Goal: Check status: Check status

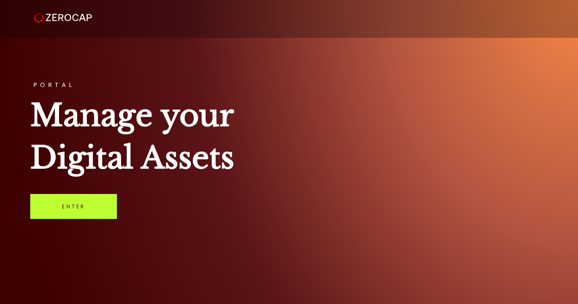
click at [77, 206] on link "Enter" at bounding box center [73, 206] width 87 height 25
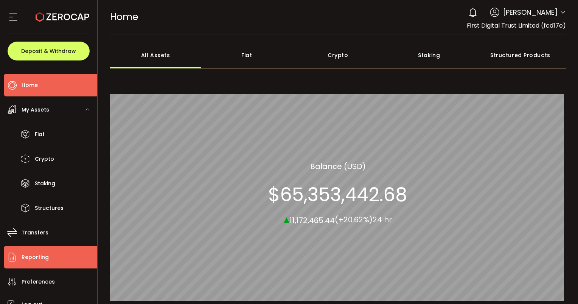
click at [22, 262] on span "Reporting" at bounding box center [35, 257] width 27 height 11
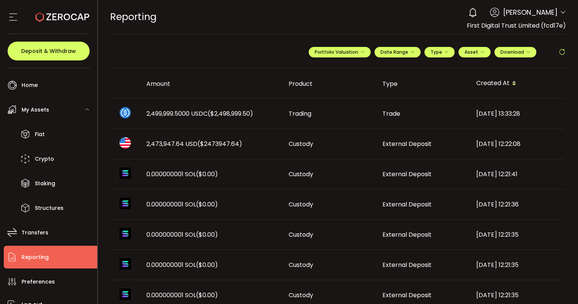
click at [560, 50] on icon at bounding box center [563, 52] width 8 height 8
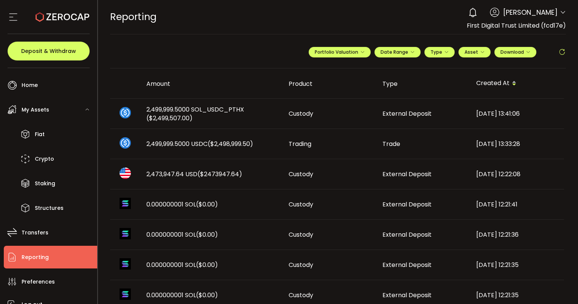
click at [560, 50] on icon at bounding box center [563, 52] width 8 height 8
click at [559, 54] on icon at bounding box center [563, 52] width 8 height 8
click at [559, 49] on icon at bounding box center [563, 52] width 8 height 8
drag, startPoint x: 565, startPoint y: 53, endPoint x: 557, endPoint y: 50, distance: 8.0
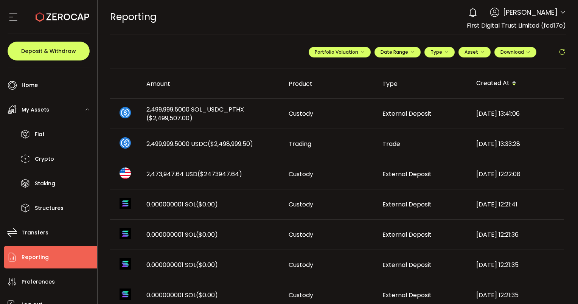
click at [559, 50] on icon at bounding box center [563, 52] width 8 height 8
click at [559, 54] on icon at bounding box center [563, 52] width 8 height 8
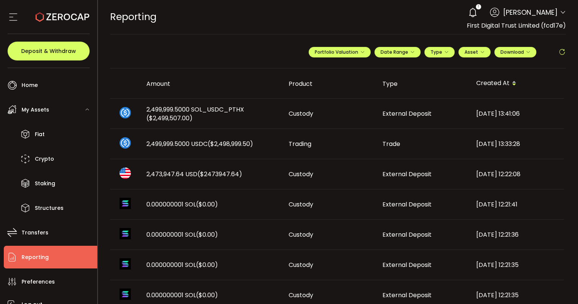
click at [559, 52] on icon at bounding box center [563, 52] width 8 height 8
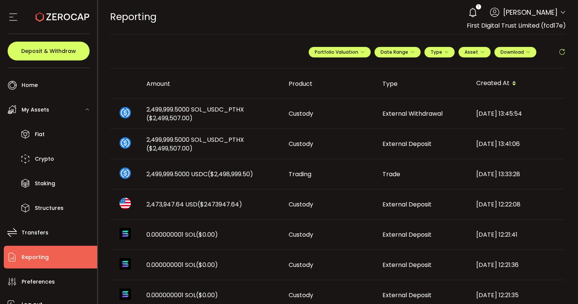
click at [563, 52] on icon at bounding box center [563, 52] width 8 height 8
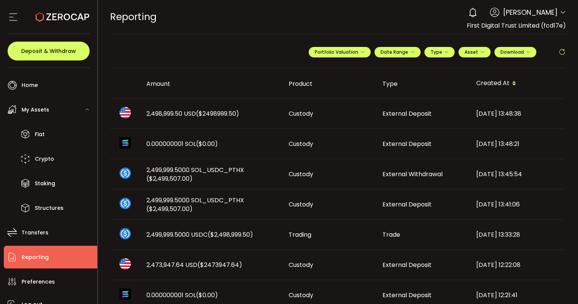
click at [173, 118] on td "2,498,999.50 USD ($2498999.50)" at bounding box center [211, 114] width 142 height 30
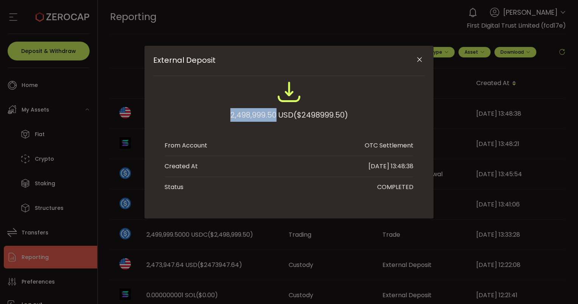
drag, startPoint x: 228, startPoint y: 112, endPoint x: 274, endPoint y: 116, distance: 45.9
click at [274, 116] on div "2,498,999.50 USD ($2498999.50)" at bounding box center [290, 115] width 118 height 14
copy div "2,498,999.50"
click at [418, 58] on icon "Close" at bounding box center [420, 60] width 8 height 8
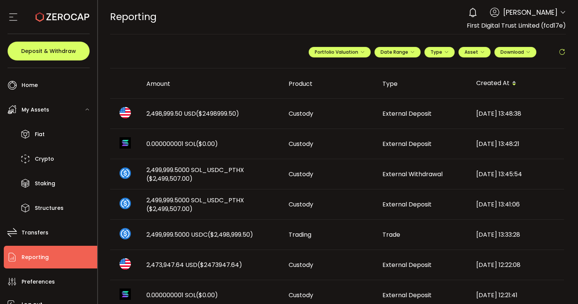
click at [560, 50] on icon at bounding box center [563, 52] width 8 height 8
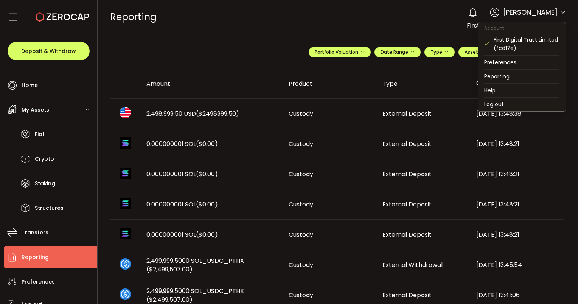
click at [561, 13] on icon at bounding box center [563, 12] width 6 height 6
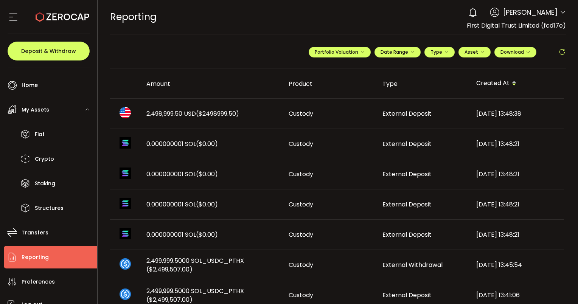
click at [561, 12] on icon at bounding box center [563, 12] width 6 height 6
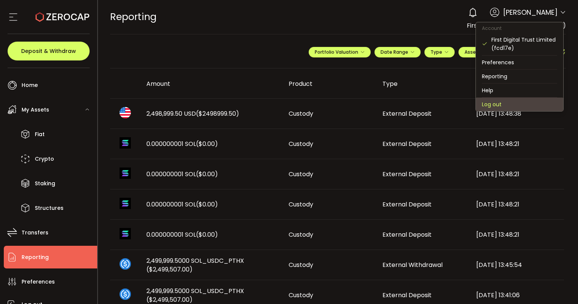
click at [510, 100] on li "Log out" at bounding box center [519, 105] width 87 height 14
